Goal: Check status: Check status

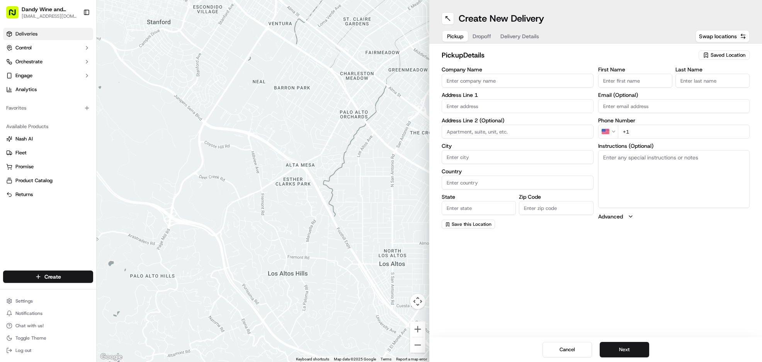
click at [77, 33] on link "Deliveries" at bounding box center [48, 34] width 90 height 12
